Goal: Navigation & Orientation: Find specific page/section

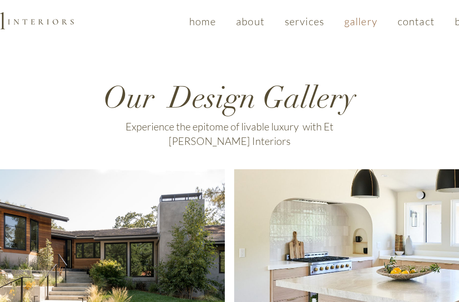
click at [357, 28] on link "gallery" at bounding box center [361, 21] width 50 height 22
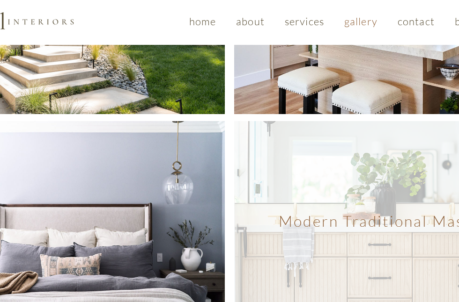
click at [368, 212] on span "Modern Traditional Master" at bounding box center [383, 221] width 209 height 18
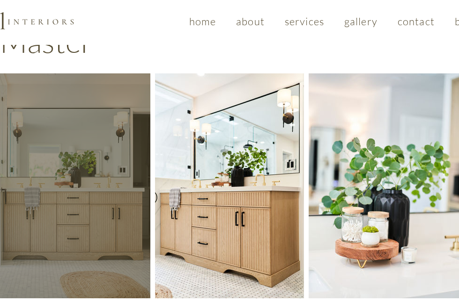
scroll to position [89, 0]
click at [114, 206] on div "main content" at bounding box center [75, 186] width 150 height 225
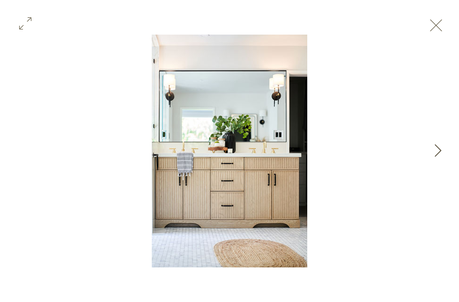
click at [432, 162] on button "Next Item" at bounding box center [437, 151] width 23 height 23
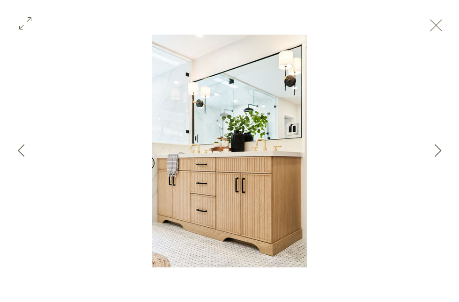
click at [427, 164] on div "Gallery item, detailed view" at bounding box center [229, 151] width 459 height 233
click at [436, 157] on button "Next Item" at bounding box center [437, 151] width 23 height 23
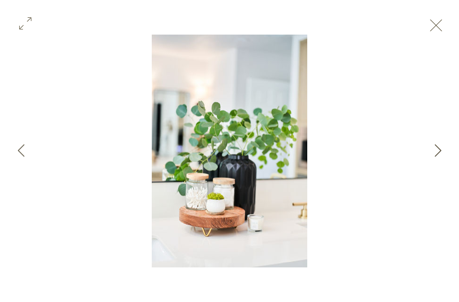
click at [435, 146] on icon "Next Item" at bounding box center [438, 150] width 7 height 13
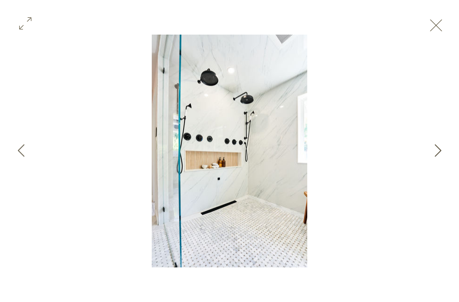
click at [442, 157] on button "Next Item" at bounding box center [437, 151] width 23 height 23
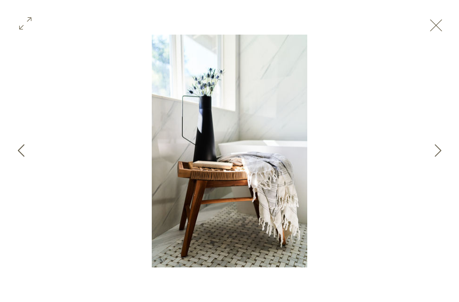
click at [16, 157] on button "Previous Item" at bounding box center [20, 151] width 23 height 23
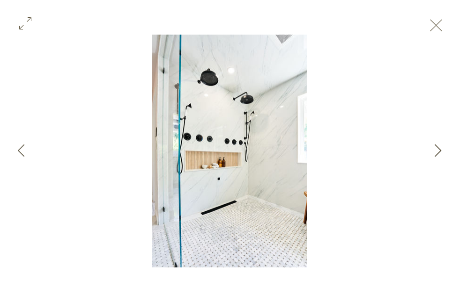
click at [437, 154] on icon "Next Item" at bounding box center [438, 150] width 7 height 13
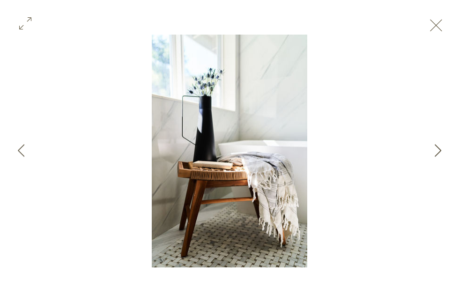
click at [437, 156] on icon "Next Item" at bounding box center [438, 150] width 7 height 13
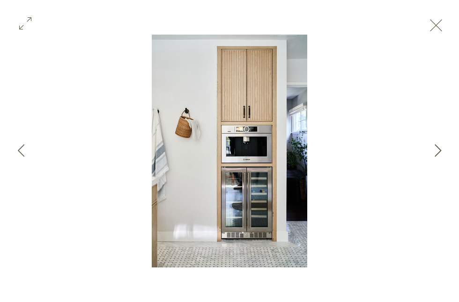
click at [440, 152] on icon "Next Item" at bounding box center [438, 150] width 7 height 13
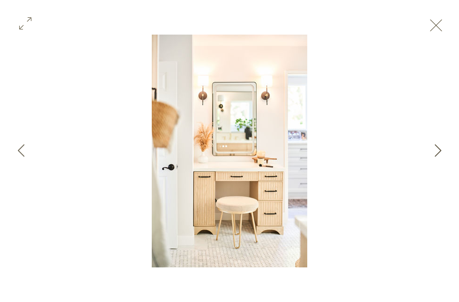
click at [434, 157] on button "Next Item" at bounding box center [437, 151] width 23 height 23
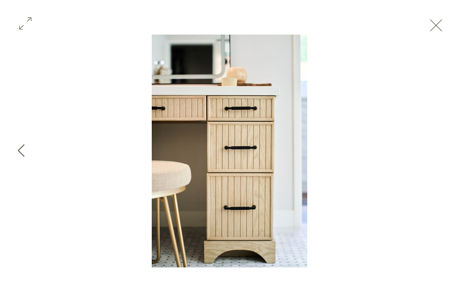
click at [26, 148] on button "Previous Item" at bounding box center [20, 151] width 23 height 23
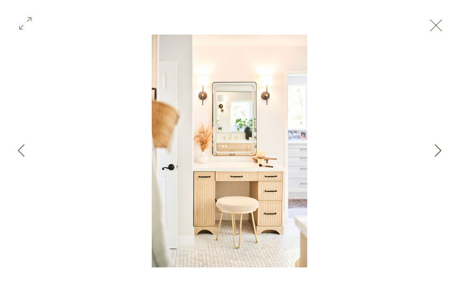
click at [443, 146] on button "Next Item" at bounding box center [437, 151] width 23 height 23
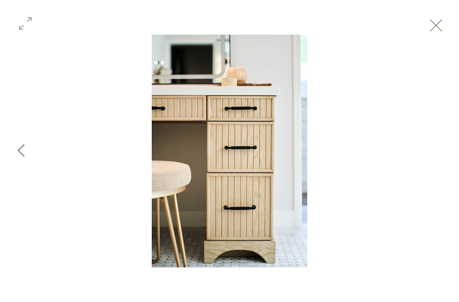
click at [438, 148] on div "Gallery item, detailed view" at bounding box center [229, 151] width 459 height 233
click at [445, 22] on button "Exit expand mode" at bounding box center [436, 24] width 18 height 21
